Goal: Task Accomplishment & Management: Complete application form

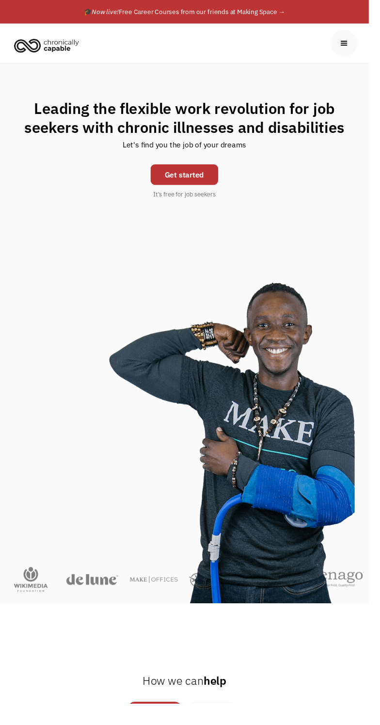
click at [215, 181] on link "Get started" at bounding box center [190, 179] width 70 height 21
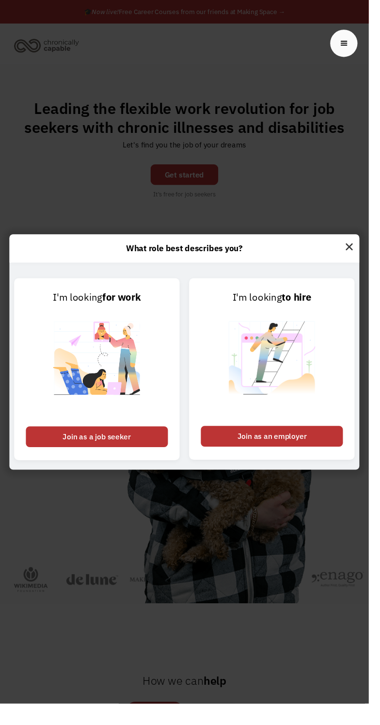
click at [129, 461] on div "Join as a job seeker" at bounding box center [100, 449] width 146 height 21
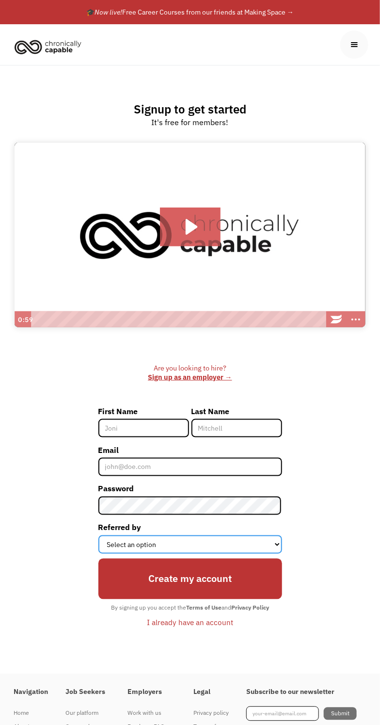
click at [269, 554] on select "Select an option Instagram Facebook Twitter Search Engine News Article Word of …" at bounding box center [190, 545] width 184 height 18
select select "Other"
click at [98, 547] on select "Select an option Instagram Facebook Twitter Search Engine News Article Word of …" at bounding box center [190, 545] width 184 height 18
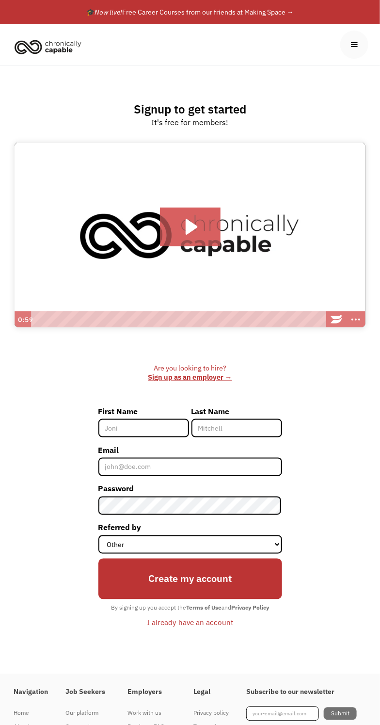
click at [141, 438] on input "First Name" at bounding box center [143, 428] width 91 height 18
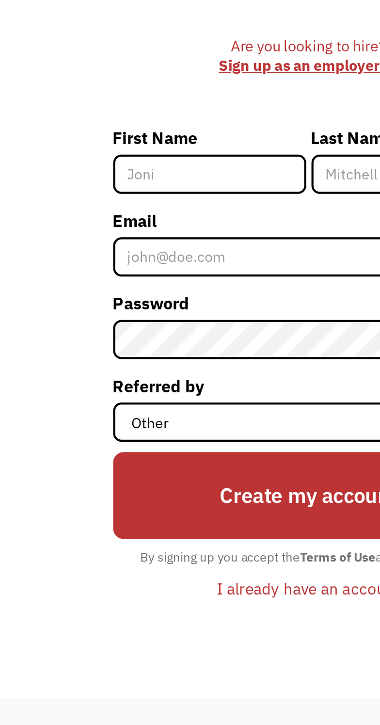
type input "[PERSON_NAME]"
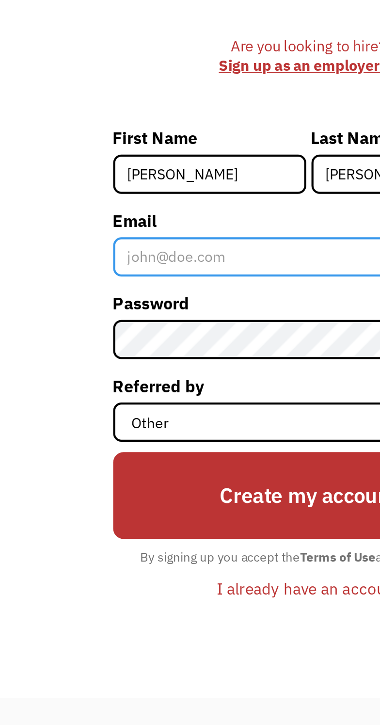
click at [123, 476] on input "Email" at bounding box center [190, 467] width 184 height 18
type input "[EMAIL_ADDRESS][DOMAIN_NAME]"
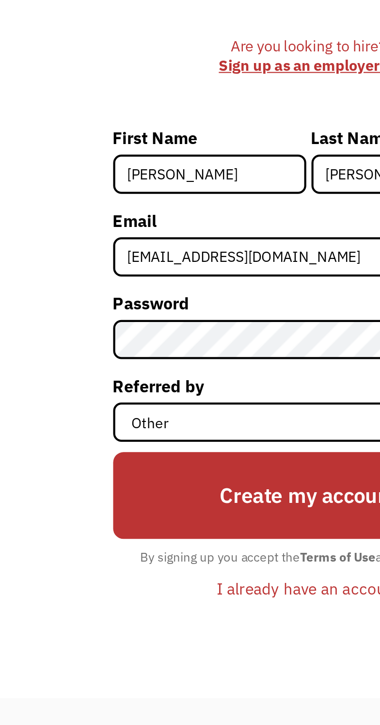
click at [76, 503] on div "Are you looking to hire? ‍ Sign up as an employer → First Name Lynn Last Name W…" at bounding box center [190, 501] width 351 height 275
click at [184, 589] on input "Create my account" at bounding box center [190, 579] width 184 height 41
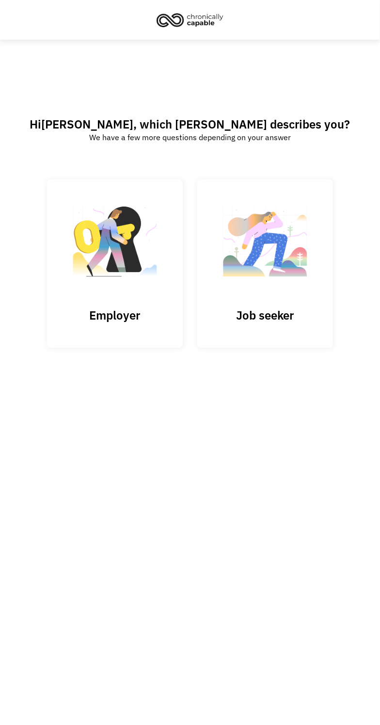
click at [291, 317] on link "Job seeker" at bounding box center [265, 263] width 136 height 168
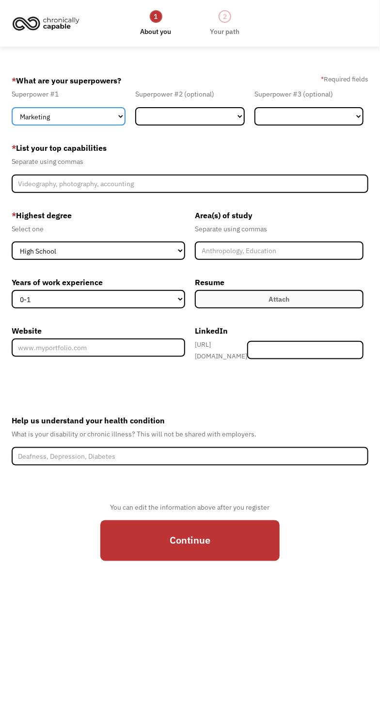
click at [114, 115] on select "Marketing Human Resources Finance Technology Operations Sales Industrial & Manu…" at bounding box center [69, 116] width 114 height 18
select select "Sales"
click at [12, 110] on select "Marketing Human Resources Finance Technology Operations Sales Industrial & Manu…" at bounding box center [69, 116] width 114 height 18
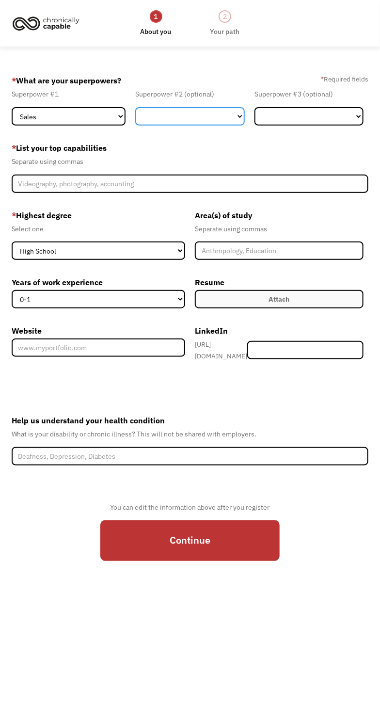
click at [222, 123] on select "Marketing Human Resources Finance Technology Operations Sales Industrial & Manu…" at bounding box center [190, 116] width 110 height 18
select select "Communications & Public Relations"
click at [135, 110] on select "Marketing Human Resources Finance Technology Operations Sales Industrial & Manu…" at bounding box center [190, 116] width 110 height 18
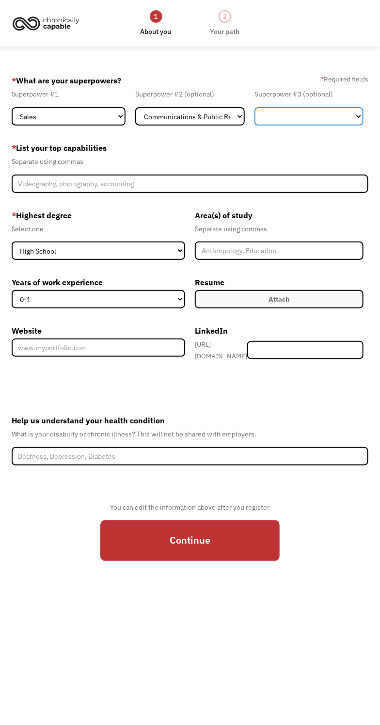
click at [318, 123] on select "Marketing Human Resources Finance Technology Operations Sales Industrial & Manu…" at bounding box center [310, 116] width 110 height 18
select select "Customer Service"
click at [255, 110] on select "Marketing Human Resources Finance Technology Operations Sales Industrial & Manu…" at bounding box center [310, 116] width 110 height 18
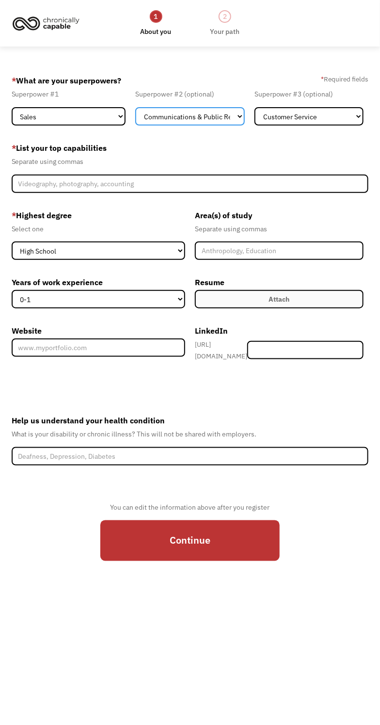
click at [231, 117] on select "Marketing Human Resources Finance Technology Operations Sales Industrial & Manu…" at bounding box center [190, 116] width 110 height 18
select select "Member-Create-Step1"
click at [135, 110] on select "Marketing Human Resources Finance Technology Operations Sales Industrial & Manu…" at bounding box center [190, 116] width 110 height 18
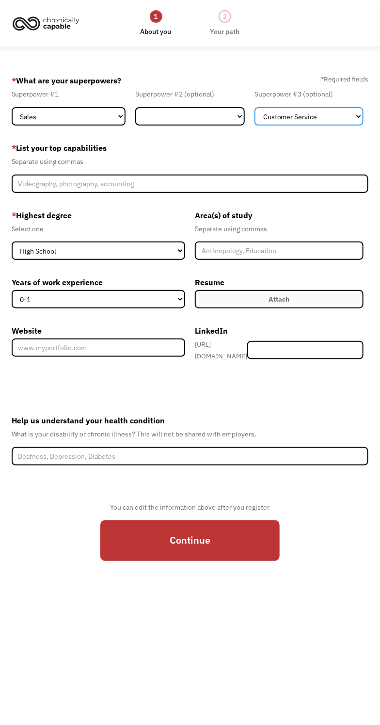
click at [319, 118] on select "Marketing Human Resources Finance Technology Operations Sales Industrial & Manu…" at bounding box center [310, 116] width 110 height 18
select select "Member-Create-Step1"
click at [255, 110] on select "Marketing Human Resources Finance Technology Operations Sales Industrial & Manu…" at bounding box center [310, 116] width 110 height 18
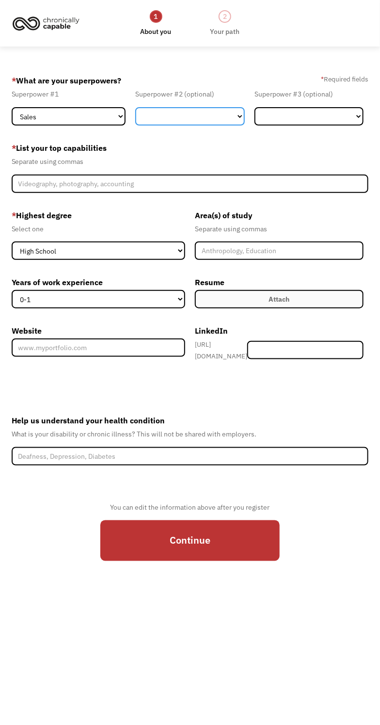
click at [212, 120] on select "Marketing Human Resources Finance Technology Operations Sales Industrial & Manu…" at bounding box center [190, 116] width 110 height 18
select select "Customer Service"
click at [135, 110] on select "Marketing Human Resources Finance Technology Operations Sales Industrial & Manu…" at bounding box center [190, 116] width 110 height 18
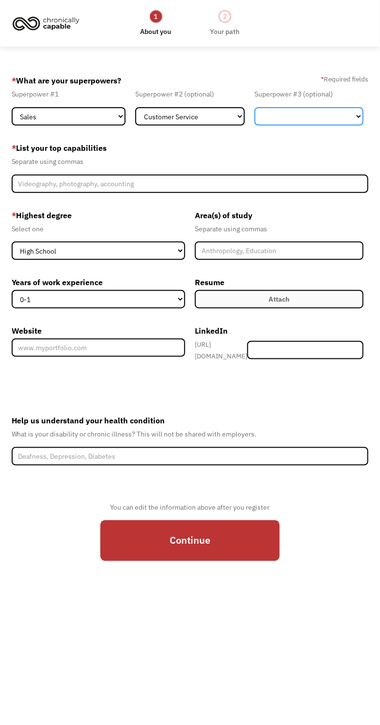
click at [327, 121] on select "Marketing Human Resources Finance Technology Operations Sales Industrial & Manu…" at bounding box center [310, 116] width 110 height 18
click at [255, 110] on select "Marketing Human Resources Finance Technology Operations Sales Industrial & Manu…" at bounding box center [310, 116] width 110 height 18
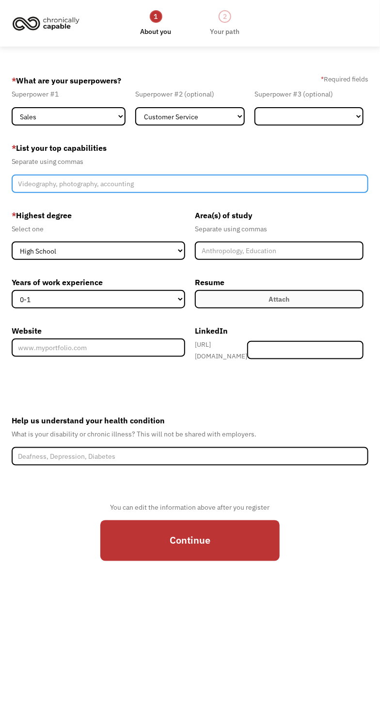
click at [263, 190] on input "Member-Create-Step1" at bounding box center [190, 184] width 357 height 18
type input "Customer service, h"
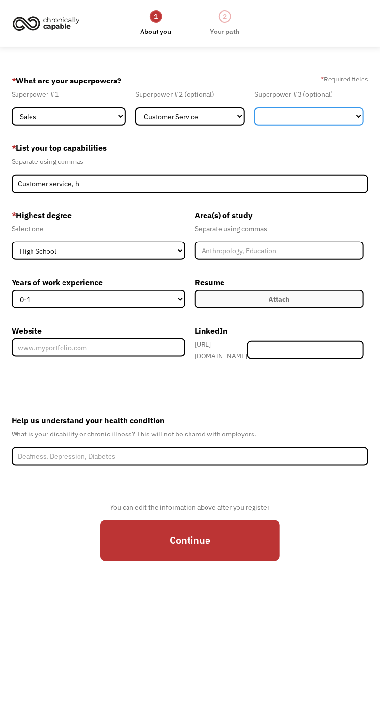
click at [324, 122] on select "Marketing Human Resources Finance Technology Operations Sales Industrial & Manu…" at bounding box center [310, 116] width 110 height 18
select select "Healthcare"
click at [255, 110] on select "Marketing Human Resources Finance Technology Operations Sales Industrial & Manu…" at bounding box center [310, 116] width 110 height 18
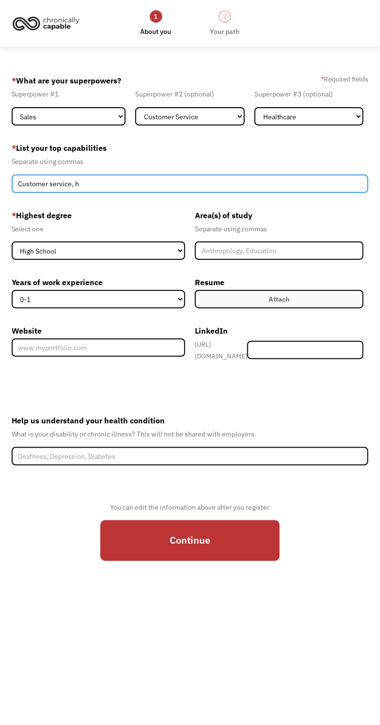
click at [270, 192] on input "Customer service, h" at bounding box center [190, 184] width 357 height 18
type input "Customer service, healthcare, sales, childcare"
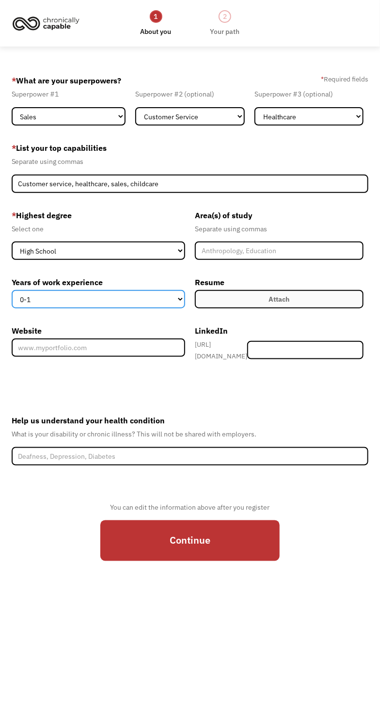
click at [171, 308] on select "0-1 2-4 5-10 11-15 15+" at bounding box center [99, 299] width 174 height 18
select select "5-10"
click at [12, 299] on select "0-1 2-4 5-10 11-15 15+" at bounding box center [99, 299] width 174 height 18
click at [295, 307] on label "Attach" at bounding box center [279, 299] width 169 height 18
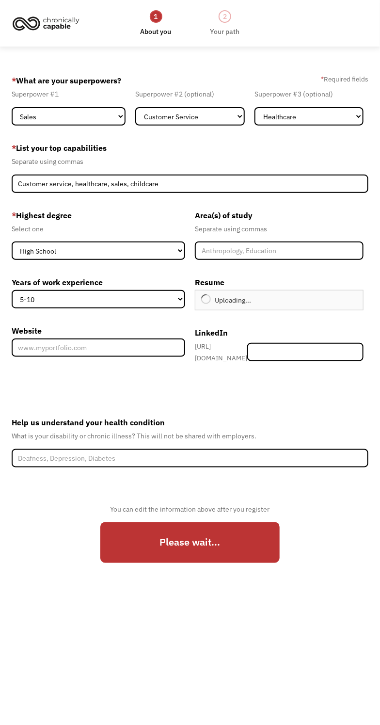
type input "Continue"
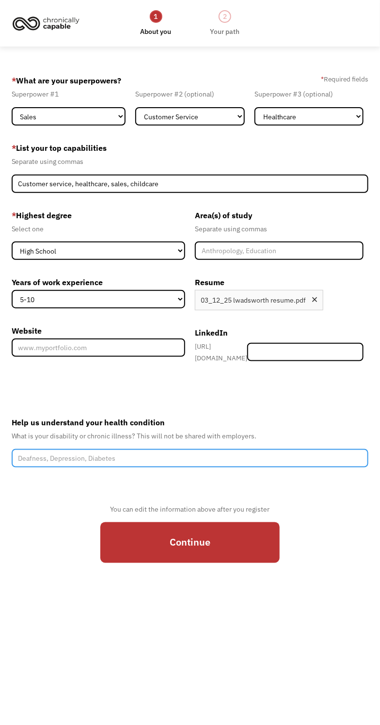
click at [200, 465] on input "Help us understand your health condition" at bounding box center [190, 458] width 357 height 18
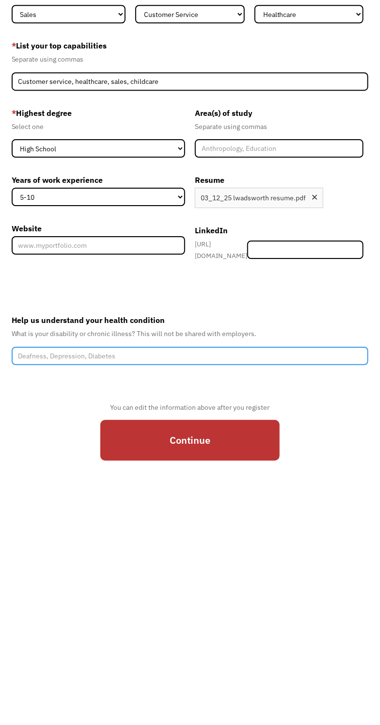
click at [81, 463] on input "Help us understand your health condition" at bounding box center [190, 458] width 357 height 18
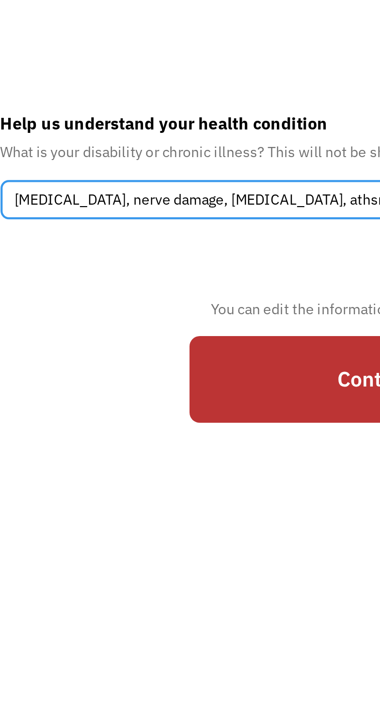
click at [148, 466] on input "Arthritis, nerve damage, fibromyalgia, athsma, COPD," at bounding box center [190, 458] width 357 height 18
click at [172, 468] on input "Arthritis, nerve damage, fibromyalgia, asthma, COPD," at bounding box center [190, 458] width 357 height 18
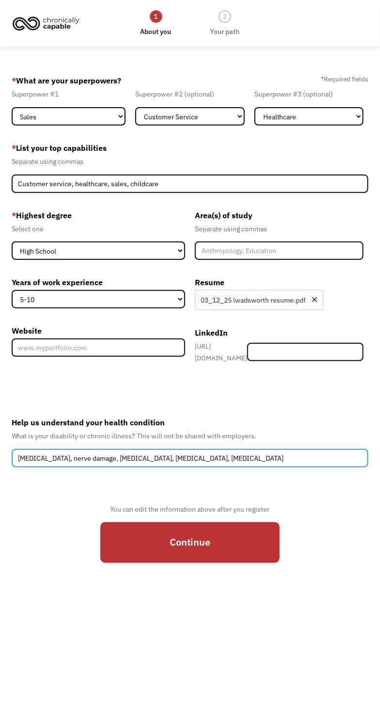
type input "Arthritis, nerve damage, fibromyalgia, asthma, COPD"
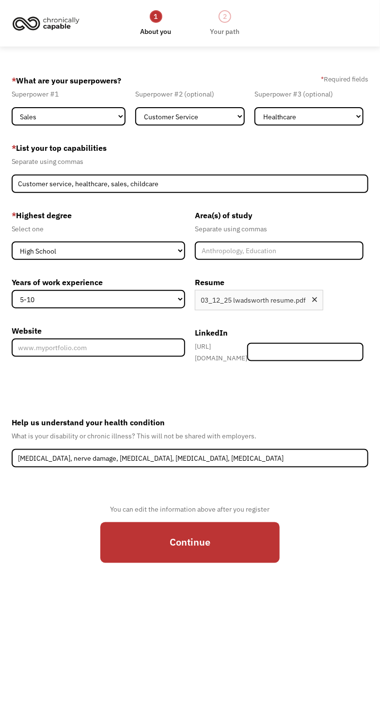
click at [233, 555] on input "Continue" at bounding box center [189, 542] width 179 height 41
type input "Please wait..."
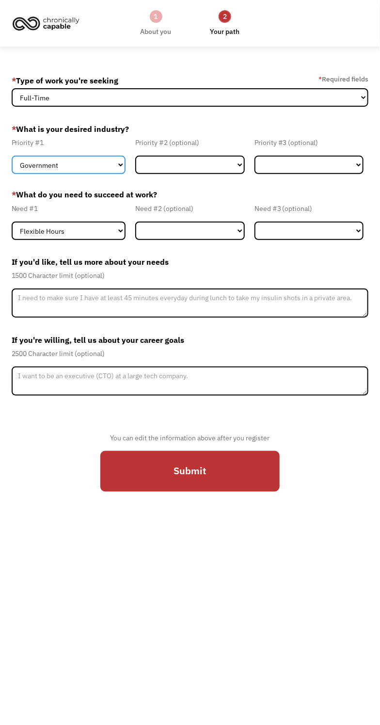
click at [114, 166] on select "Government Finance & Insurance Health & Social Care Tech & Engineering Creative…" at bounding box center [69, 165] width 114 height 18
select select "Finance & Insurance"
click at [12, 160] on select "Government Finance & Insurance Health & Social Care Tech & Engineering Creative…" at bounding box center [69, 165] width 114 height 18
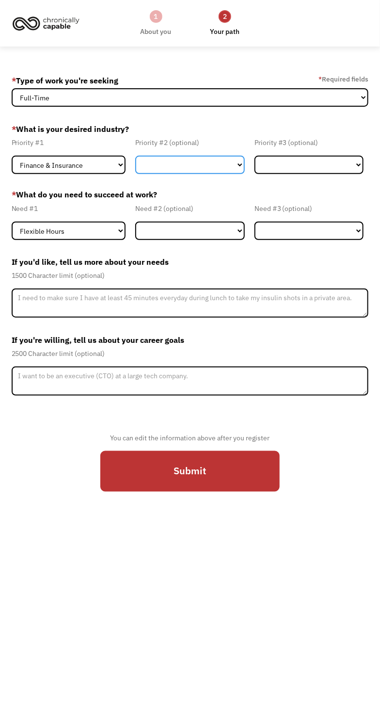
click at [220, 168] on select "Government Finance & Insurance Health & Social Care Tech & Engineering Creative…" at bounding box center [190, 165] width 110 height 18
select select "Health & Social Care"
click at [135, 160] on select "Government Finance & Insurance Health & Social Care Tech & Engineering Creative…" at bounding box center [190, 165] width 110 height 18
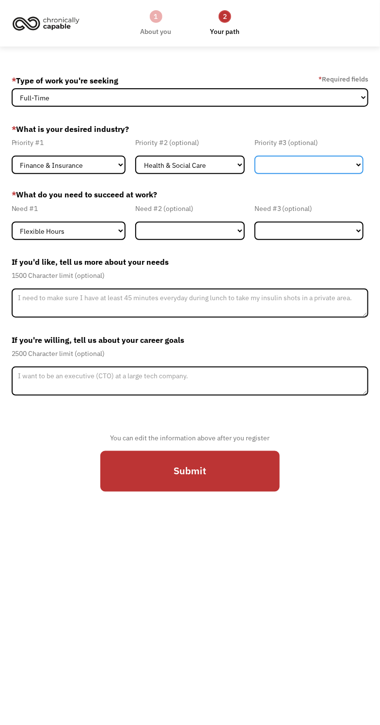
click at [279, 167] on select "Government Finance & Insurance Health & Social Care Tech & Engineering Creative…" at bounding box center [310, 165] width 110 height 18
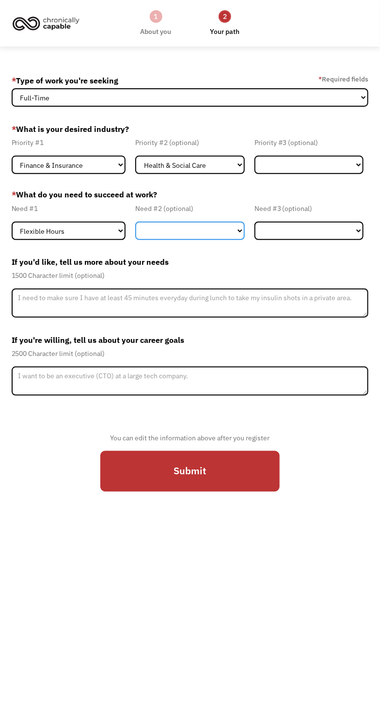
click at [210, 237] on select "Flexible Hours Remote Work Service Animal On-site Accommodations Visual Support…" at bounding box center [190, 231] width 110 height 18
select select "Remote Work"
click at [135, 228] on select "Flexible Hours Remote Work Service Animal On-site Accommodations Visual Support…" at bounding box center [190, 231] width 110 height 18
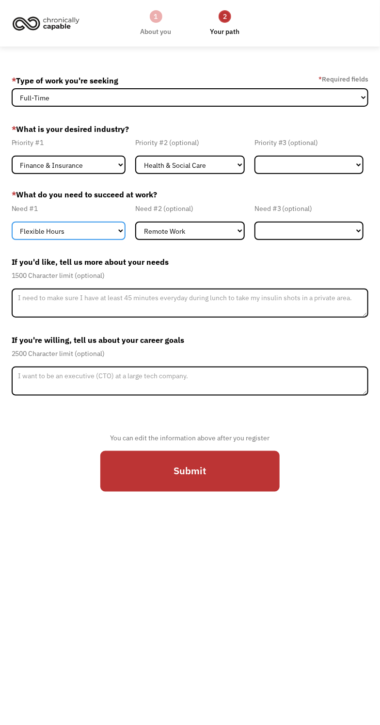
click at [90, 233] on select "Flexible Hours Remote Work Service Animal On-site Accommodations Visual Support…" at bounding box center [69, 231] width 114 height 18
select select "Remote Work"
click at [12, 228] on select "Flexible Hours Remote Work Service Animal On-site Accommodations Visual Support…" at bounding box center [69, 231] width 114 height 18
click at [224, 239] on select "Flexible Hours Remote Work Service Animal On-site Accommodations Visual Support…" at bounding box center [190, 231] width 110 height 18
select select "Flexible Hours"
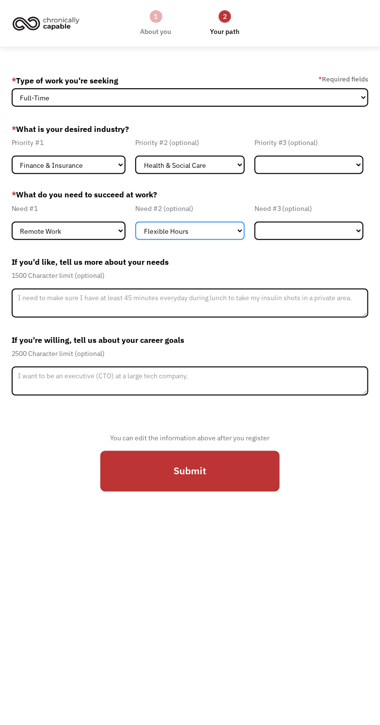
click at [135, 228] on select "Flexible Hours Remote Work Service Animal On-site Accommodations Visual Support…" at bounding box center [190, 231] width 110 height 18
click at [283, 239] on select "Flexible Hours Remote Work Service Animal On-site Accommodations Visual Support…" at bounding box center [310, 231] width 110 height 18
select select "Hearing Support"
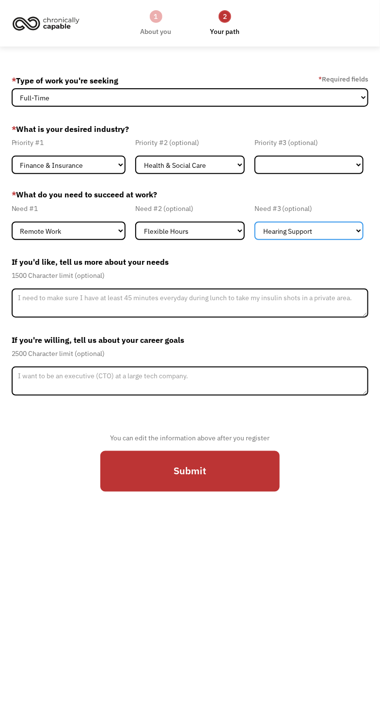
click at [255, 228] on select "Flexible Hours Remote Work Service Animal On-site Accommodations Visual Support…" at bounding box center [310, 231] width 110 height 18
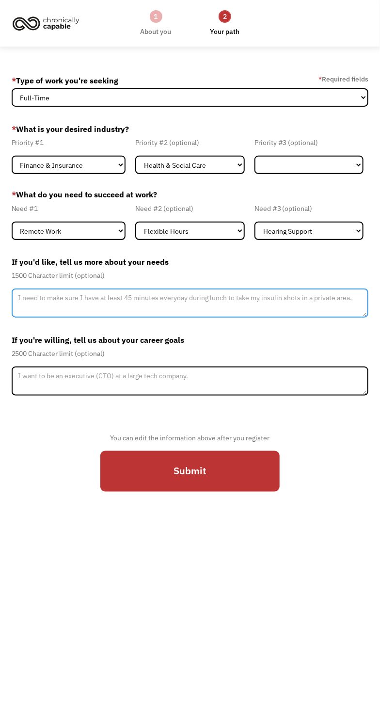
click at [220, 309] on textarea "Member-Update-Form-Step2" at bounding box center [190, 303] width 357 height 29
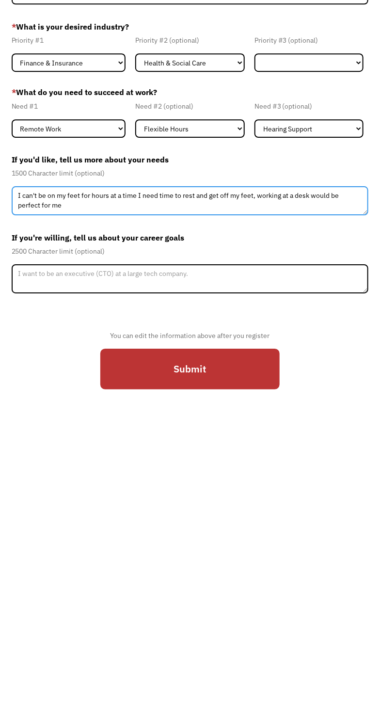
type textarea "I can't be on my feet for hours at a time I need time to rest and get off my fe…"
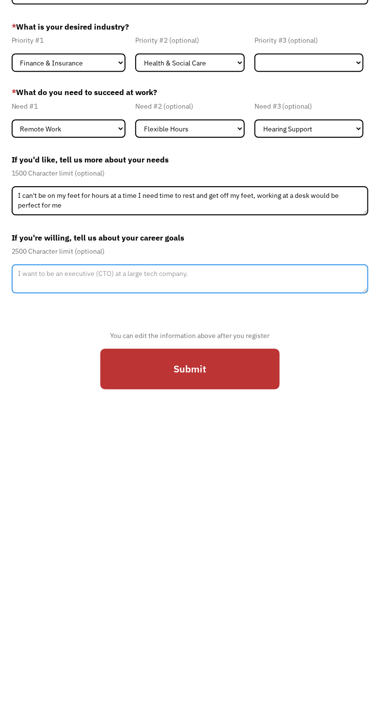
click at [262, 384] on textarea "Member-Update-Form-Step2" at bounding box center [190, 381] width 357 height 29
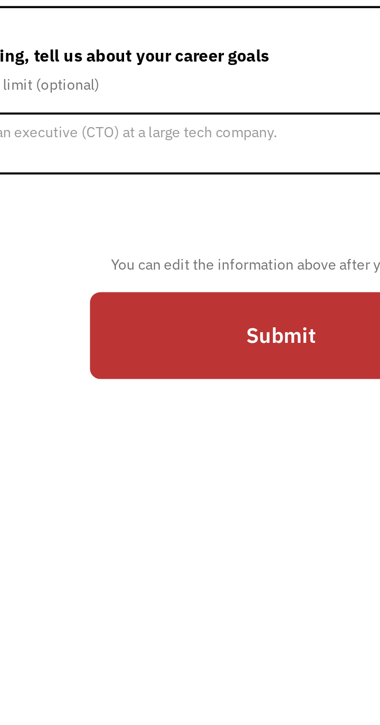
click at [187, 481] on input "Submit" at bounding box center [189, 471] width 179 height 41
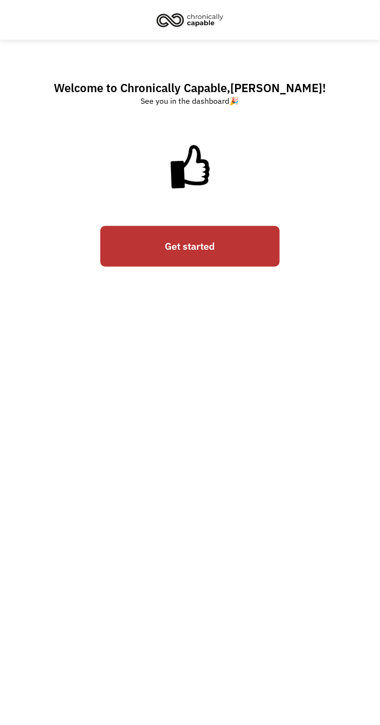
click at [229, 250] on link "Get started" at bounding box center [189, 246] width 179 height 41
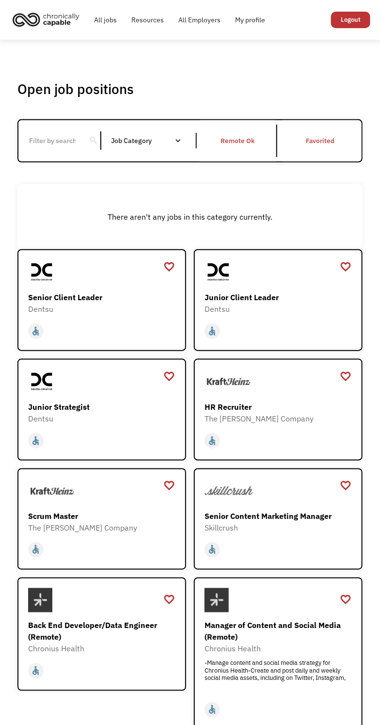
click at [168, 144] on div "Job Category" at bounding box center [151, 140] width 80 height 7
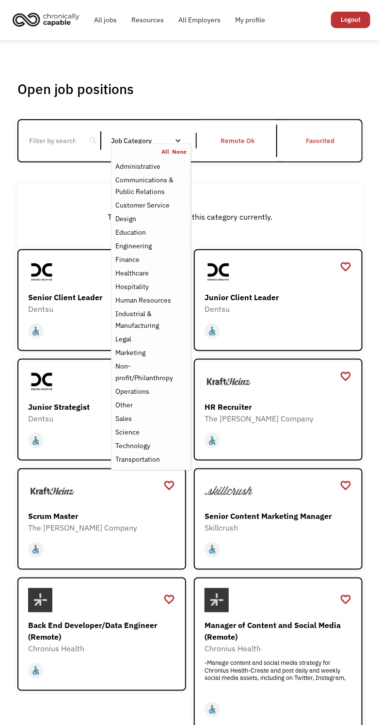
click at [160, 210] on div "Customer Service" at bounding box center [142, 205] width 54 height 12
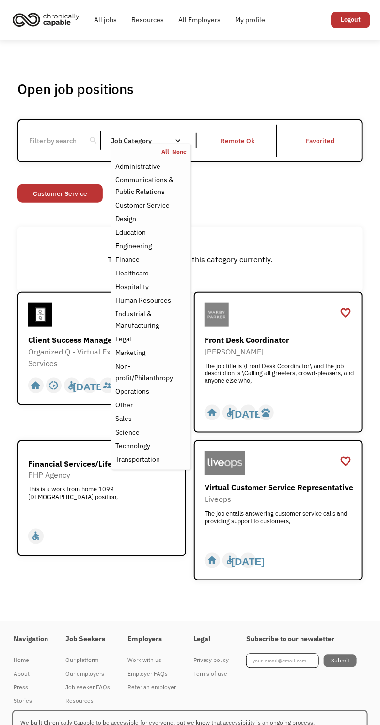
click at [257, 205] on div "Non-profit/Philanthropy Other Transportation Technology Science Sales Operation…" at bounding box center [190, 194] width 346 height 21
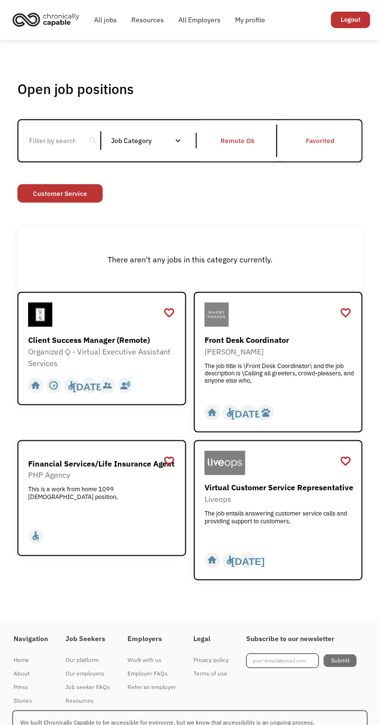
click at [240, 156] on div "Remote Ok" at bounding box center [238, 141] width 79 height 33
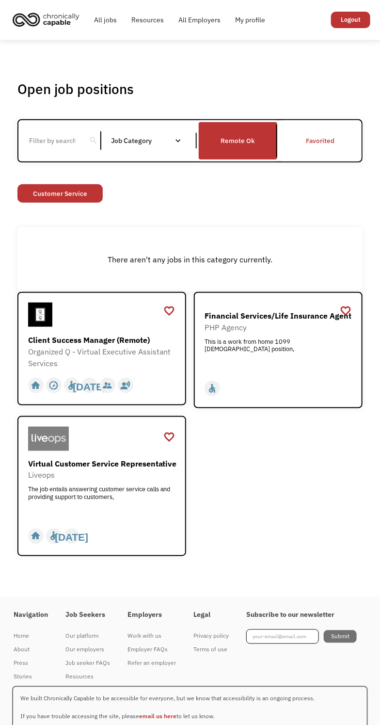
click at [131, 504] on div "Virtual Customer Service Representative Liveops The job entails answering custo…" at bounding box center [103, 486] width 150 height 57
click at [173, 144] on div "Job Category" at bounding box center [151, 140] width 80 height 7
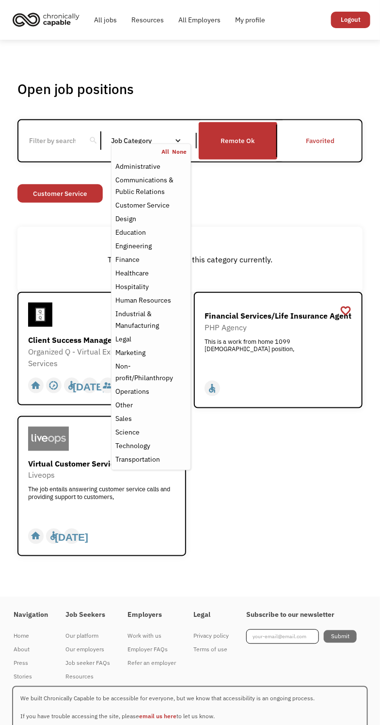
click at [182, 156] on link "None" at bounding box center [179, 152] width 15 height 8
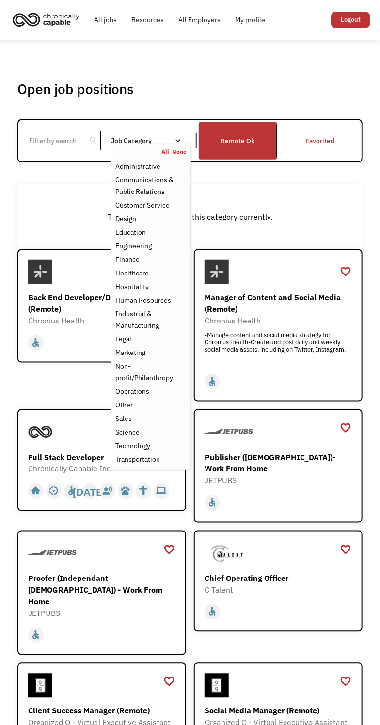
click at [165, 156] on link "All" at bounding box center [167, 152] width 11 height 8
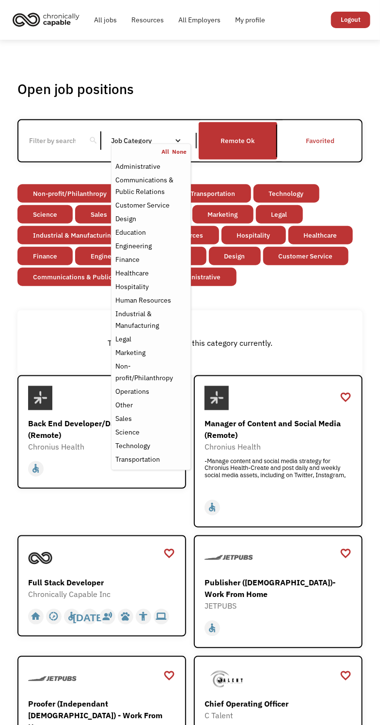
click at [295, 342] on div "There aren't any jobs in this category currently." at bounding box center [190, 342] width 346 height 65
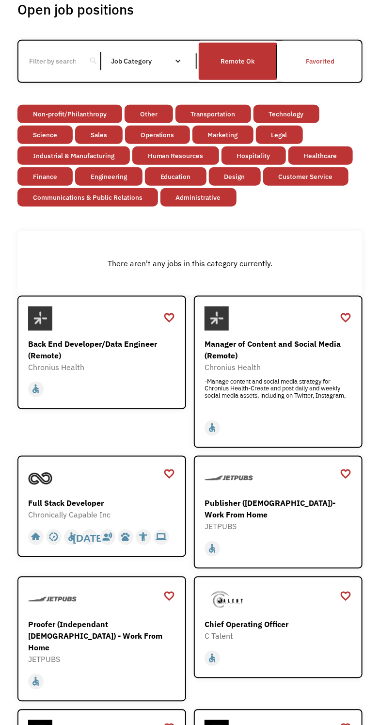
scroll to position [80, 0]
click at [282, 533] on div "JETPUBS" at bounding box center [280, 527] width 150 height 12
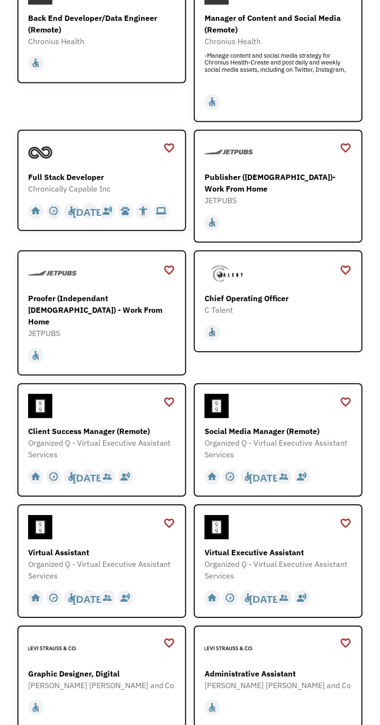
scroll to position [415, 0]
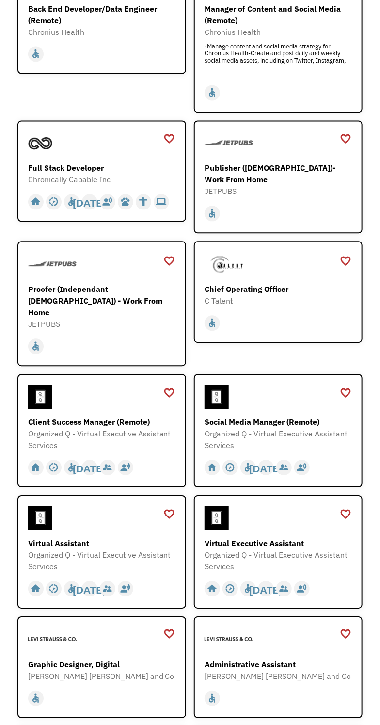
click at [137, 565] on div "Organized Q - Virtual Executive Assistant Services" at bounding box center [103, 561] width 150 height 23
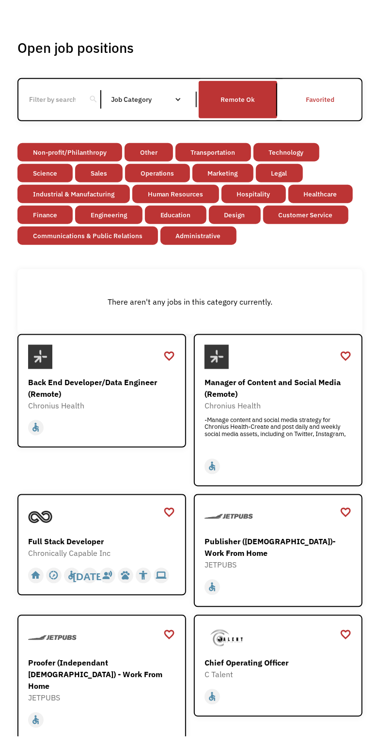
scroll to position [0, 0]
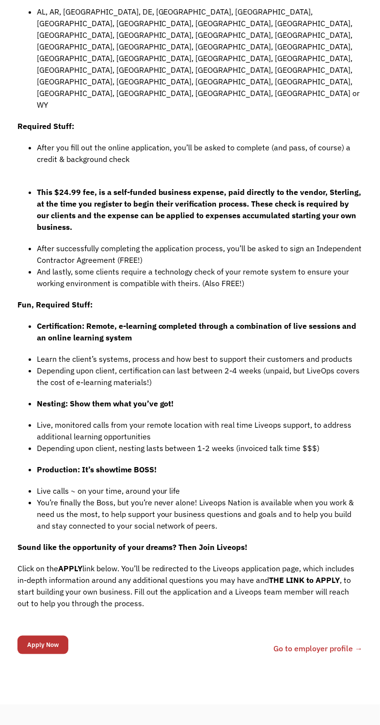
scroll to position [690, 0]
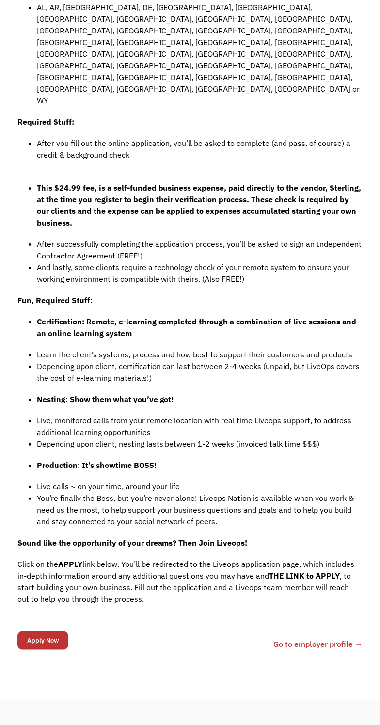
click at [55, 632] on input "Apply Now" at bounding box center [42, 641] width 51 height 18
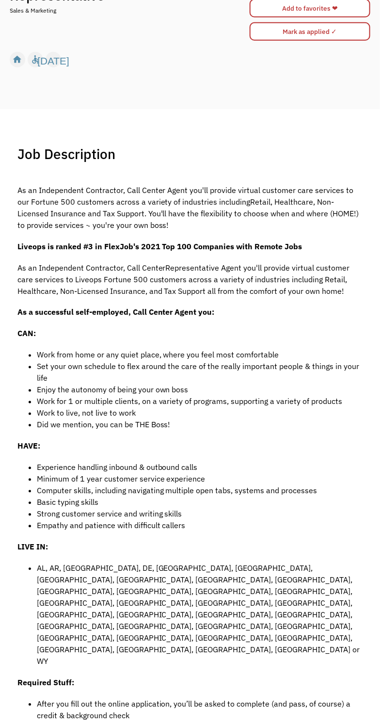
scroll to position [0, 0]
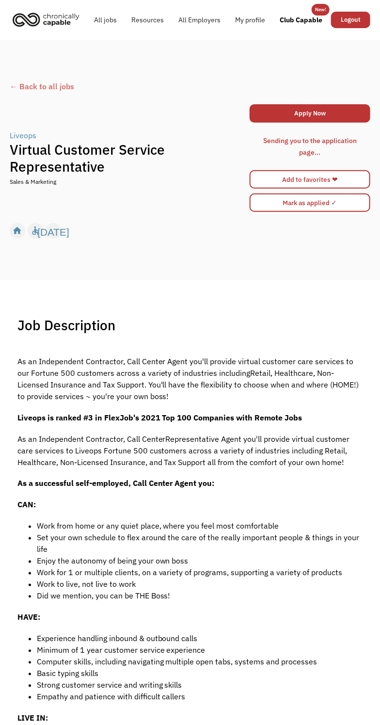
click at [328, 117] on link "Apply Now" at bounding box center [310, 113] width 121 height 18
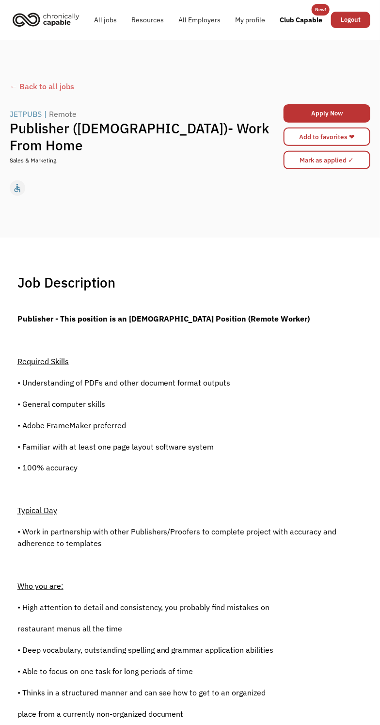
click at [329, 118] on link "Apply Now" at bounding box center [327, 113] width 87 height 18
click at [331, 117] on link "Apply Now" at bounding box center [327, 113] width 87 height 18
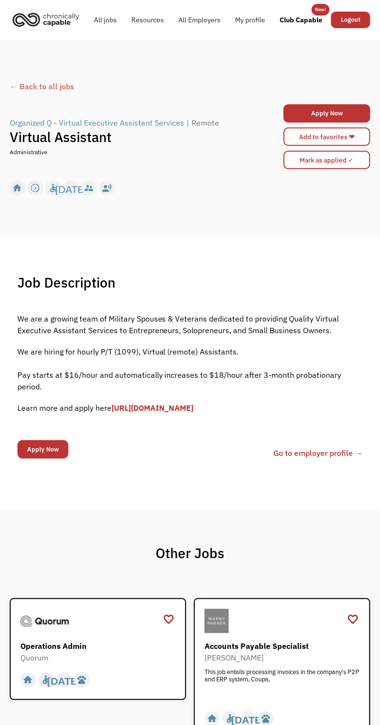
click at [339, 120] on link "Apply Now" at bounding box center [327, 113] width 87 height 18
